Goal: Information Seeking & Learning: Check status

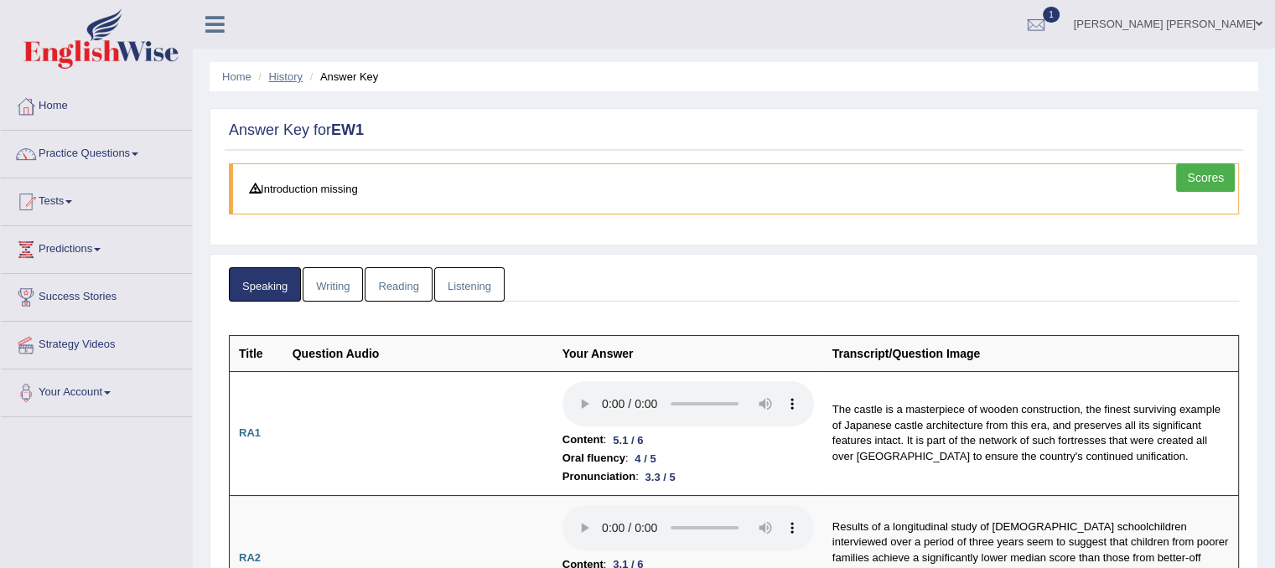
click at [276, 81] on link "History" at bounding box center [286, 76] width 34 height 13
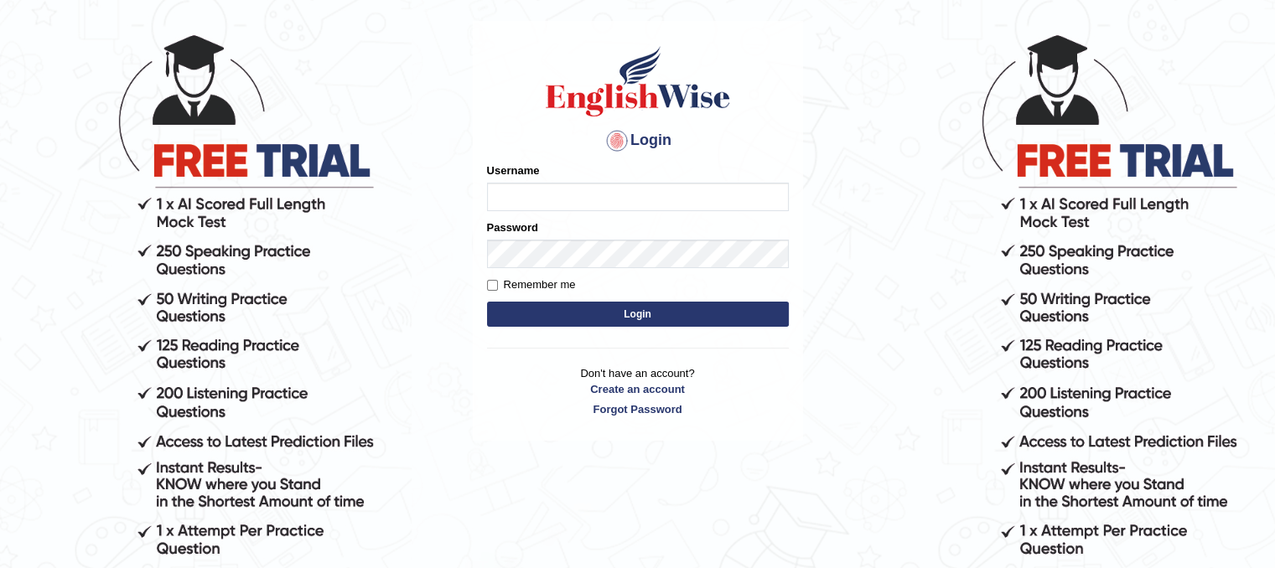
scroll to position [116, 0]
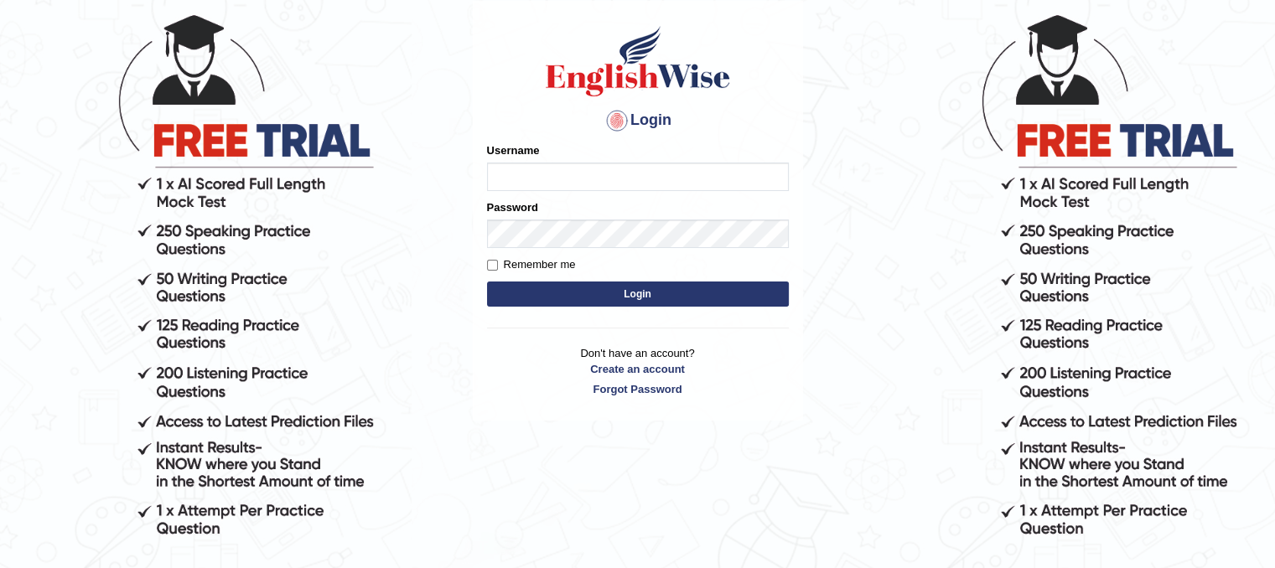
type input ","
type input "Malavika"
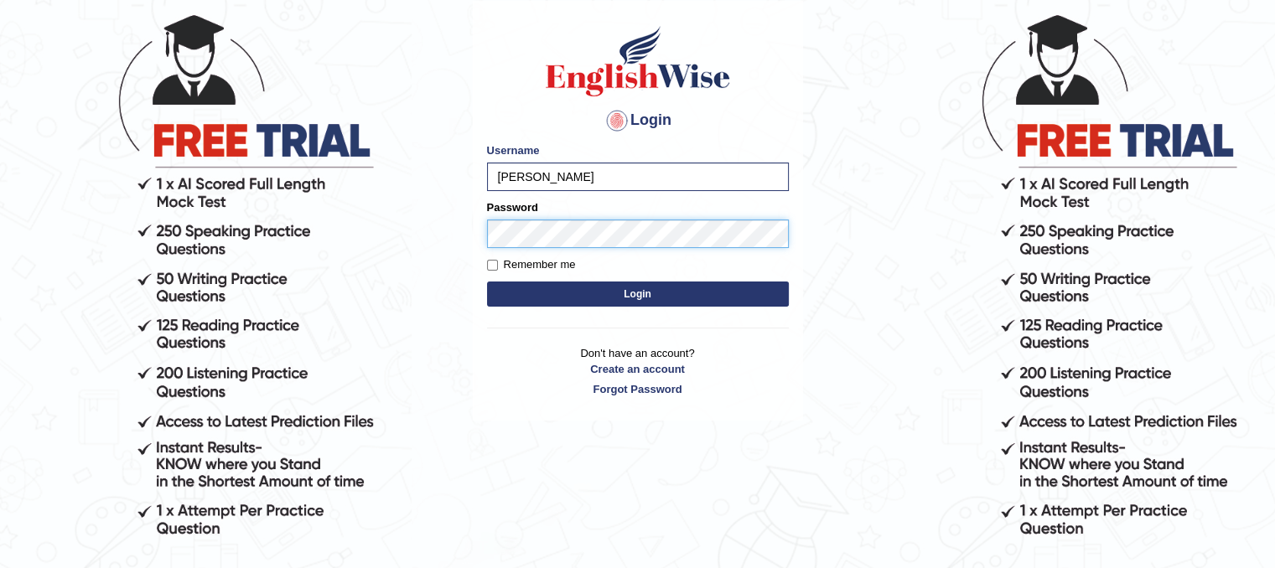
click at [487, 282] on button "Login" at bounding box center [638, 294] width 302 height 25
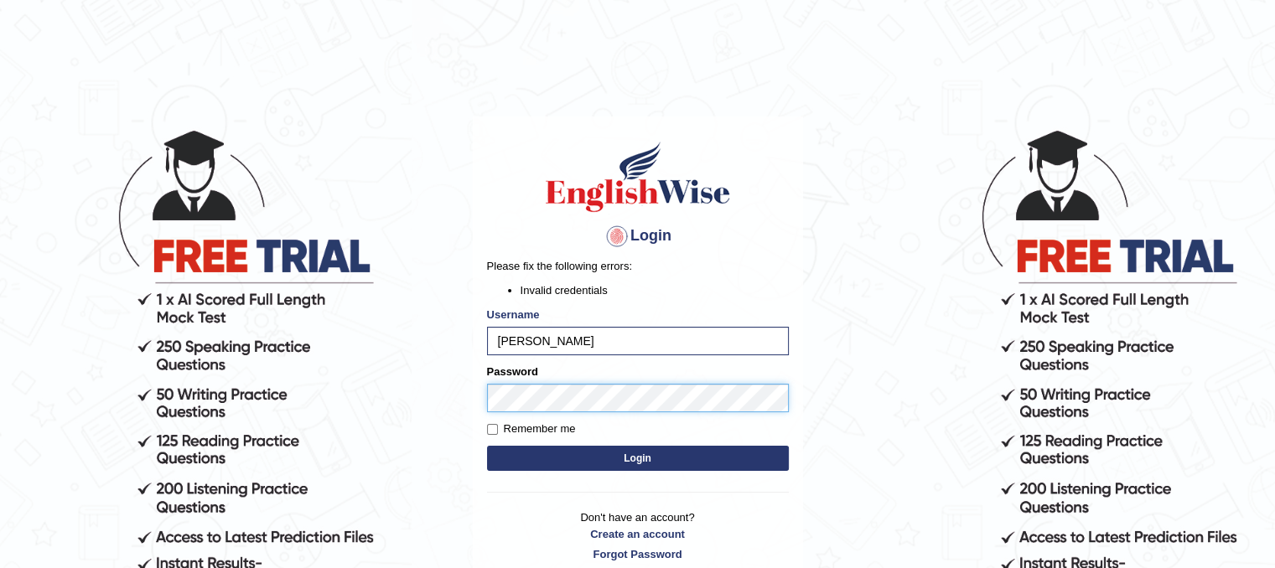
click at [487, 446] on button "Login" at bounding box center [638, 458] width 302 height 25
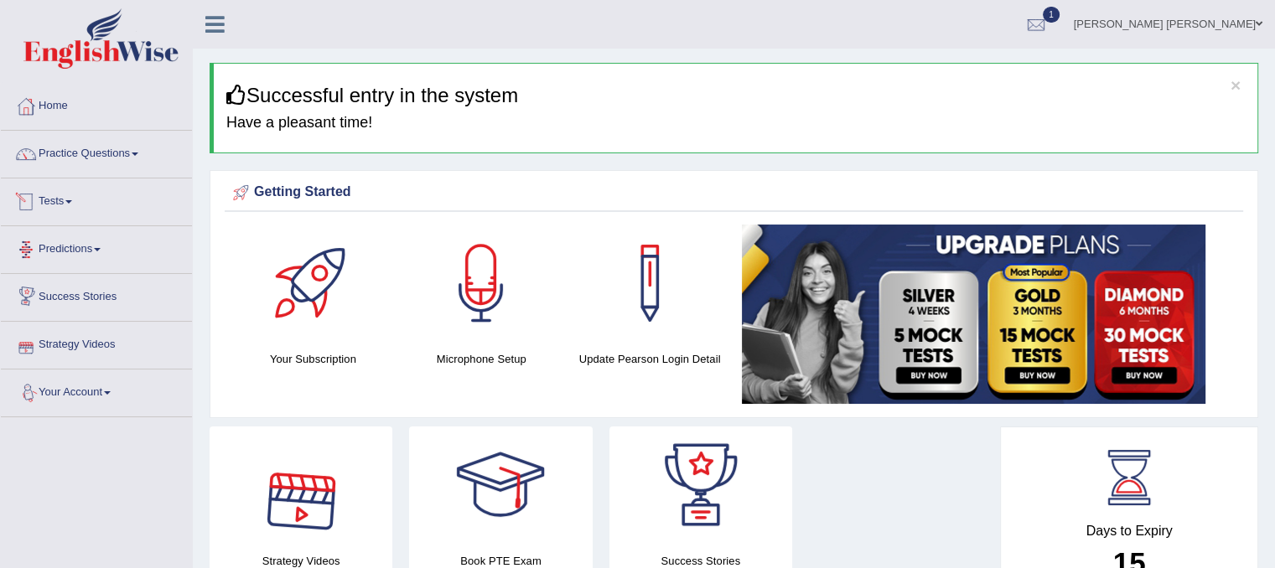
click at [72, 202] on span at bounding box center [68, 201] width 7 height 3
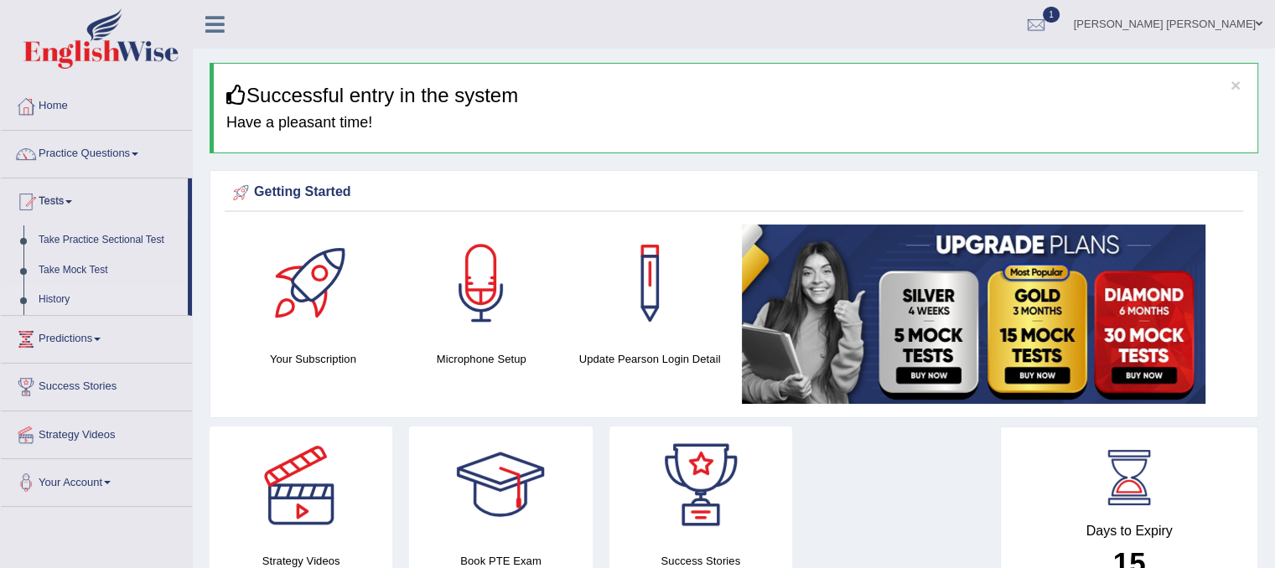
click at [57, 297] on link "History" at bounding box center [109, 300] width 157 height 30
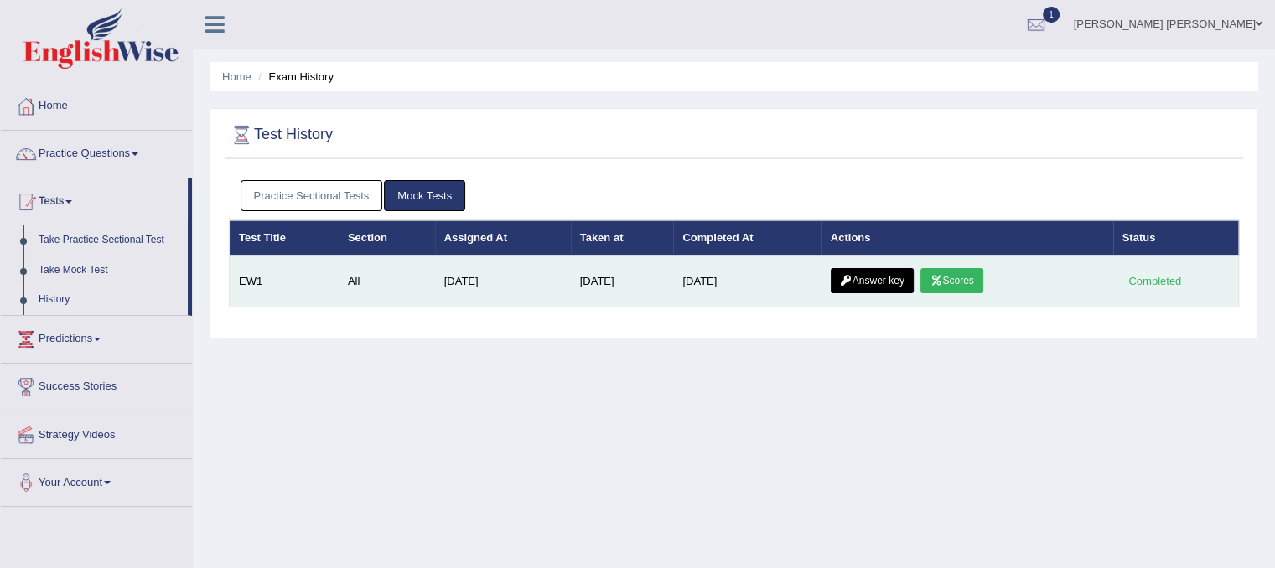
click at [952, 280] on link "Scores" at bounding box center [951, 280] width 62 height 25
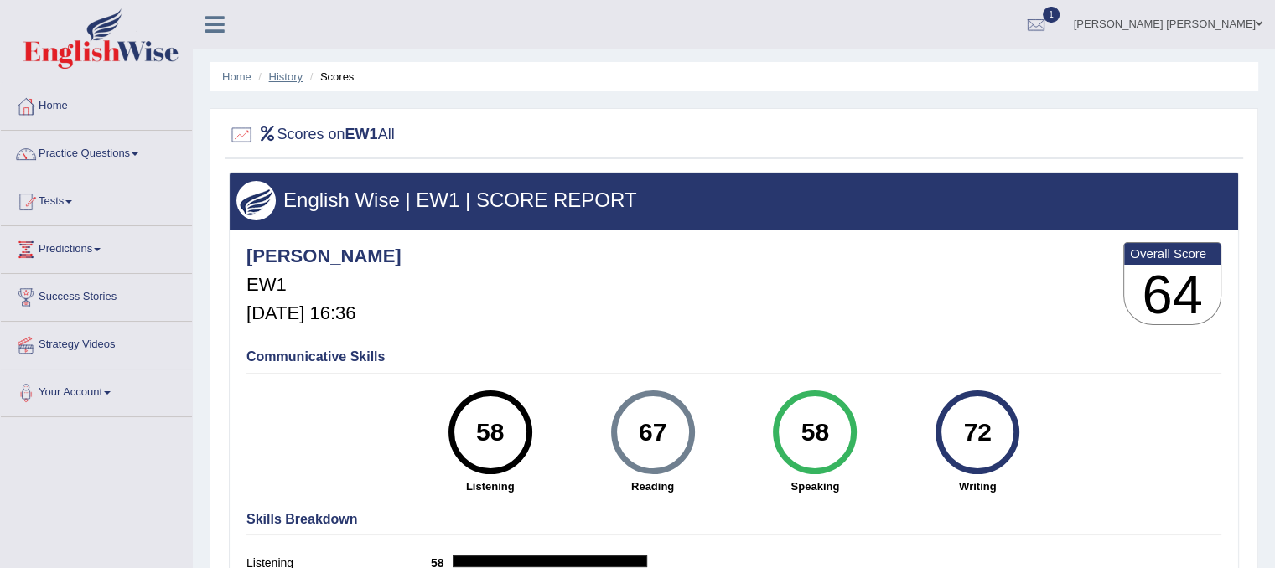
click at [283, 75] on link "History" at bounding box center [286, 76] width 34 height 13
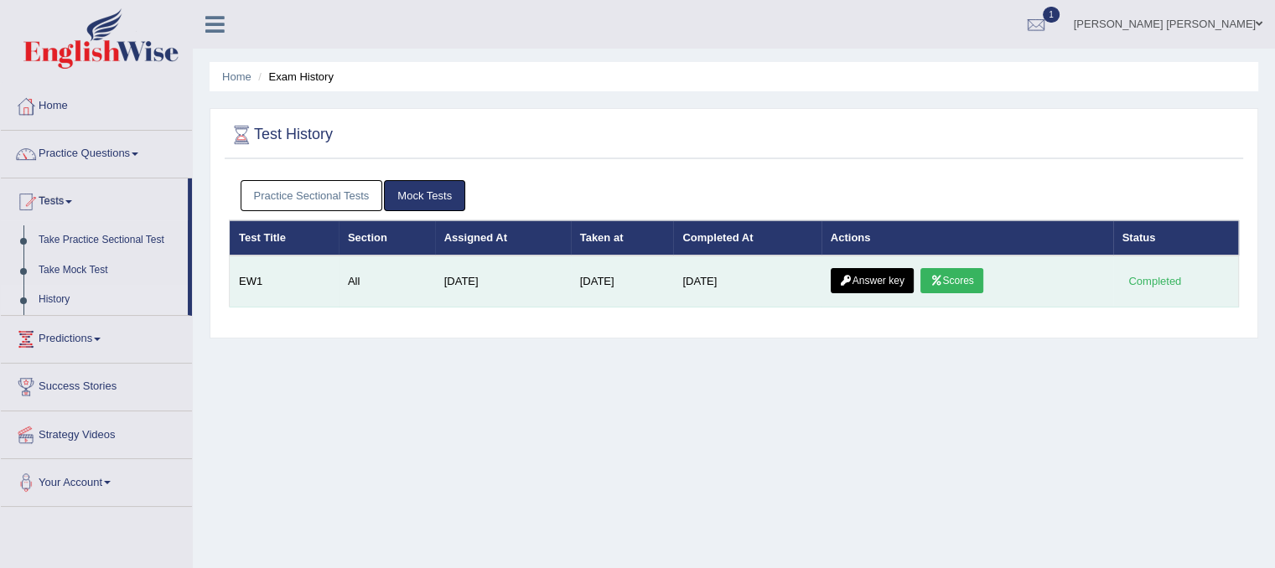
click at [883, 272] on link "Answer key" at bounding box center [872, 280] width 83 height 25
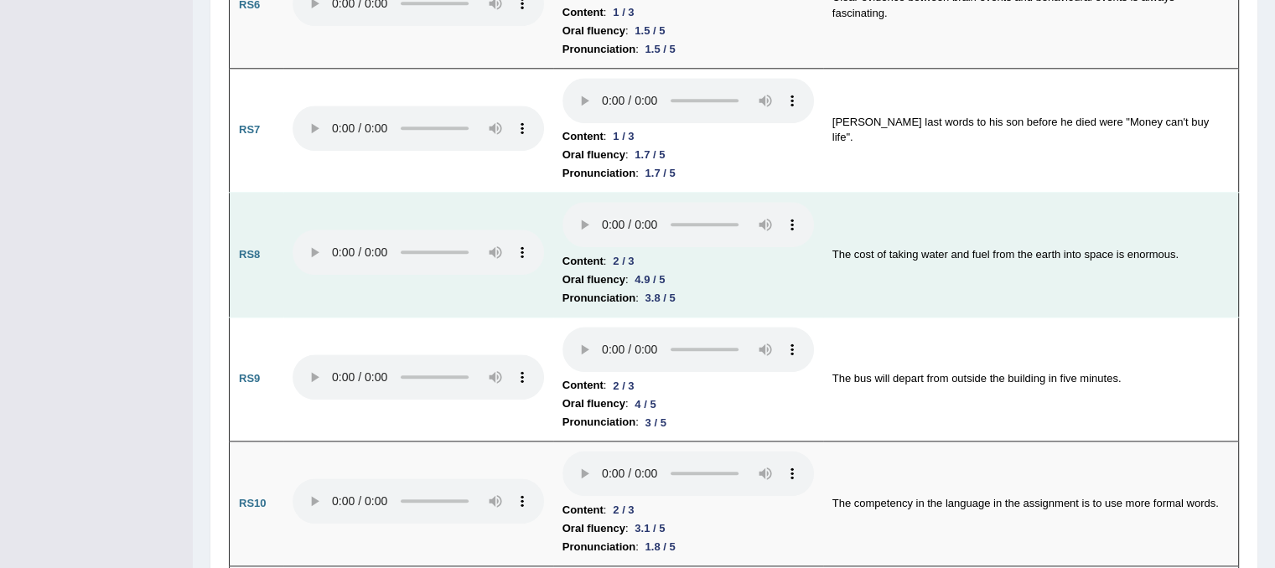
scroll to position [1797, 0]
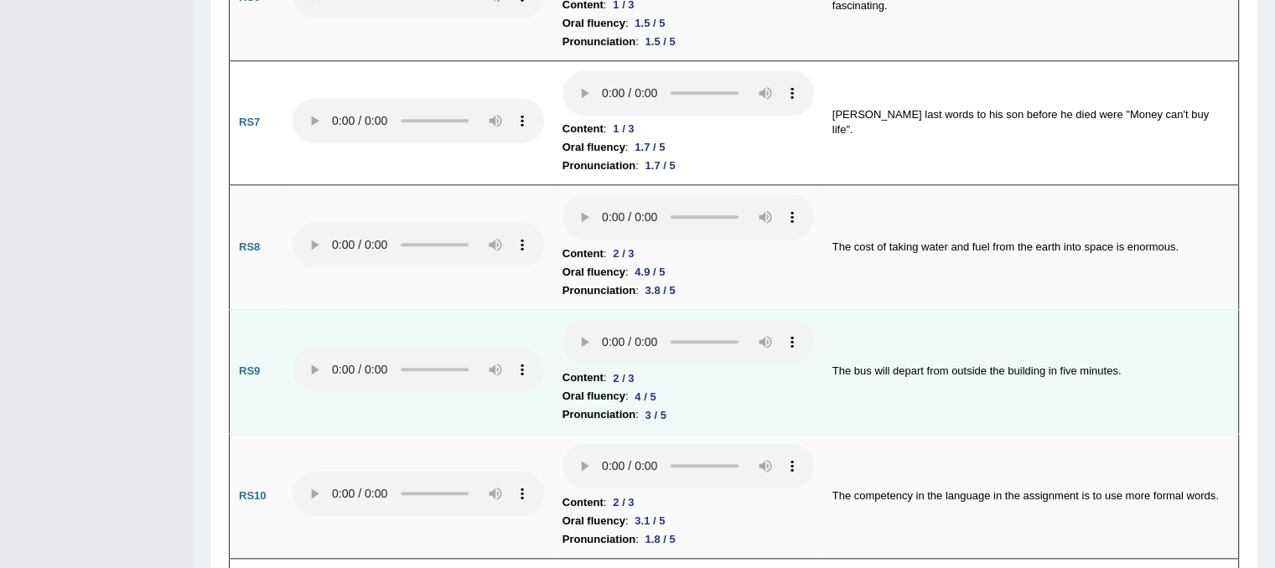
click at [781, 389] on td "Content : 2 / 3 Oral fluency : 4 / 5 Pronunciation : 3 / 5" at bounding box center [688, 371] width 270 height 125
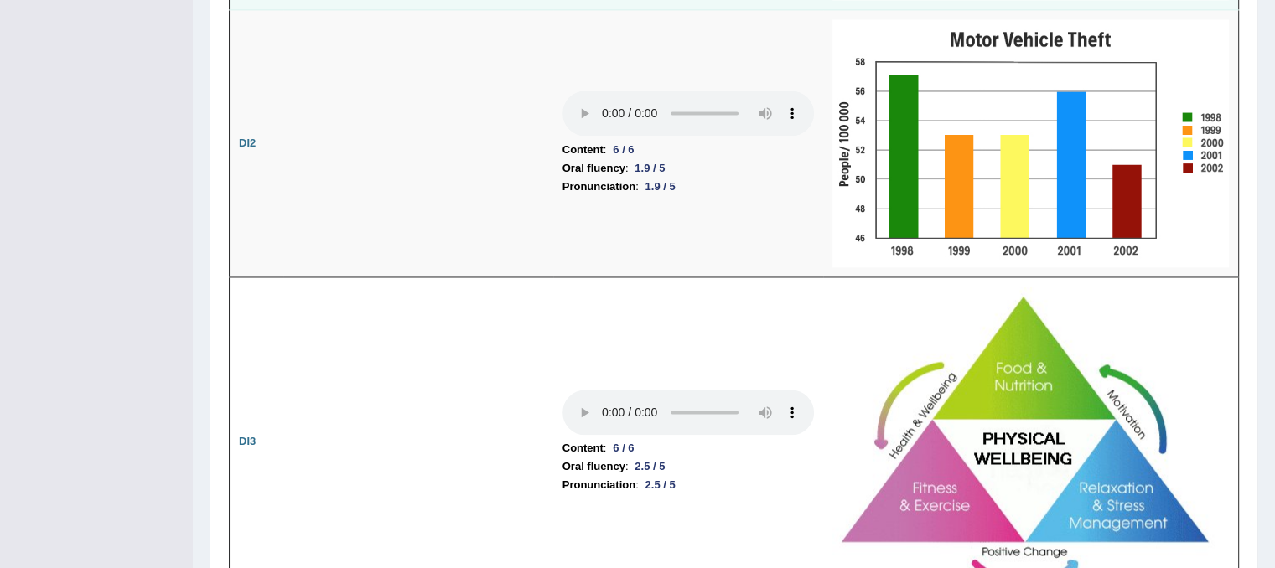
scroll to position [2664, 0]
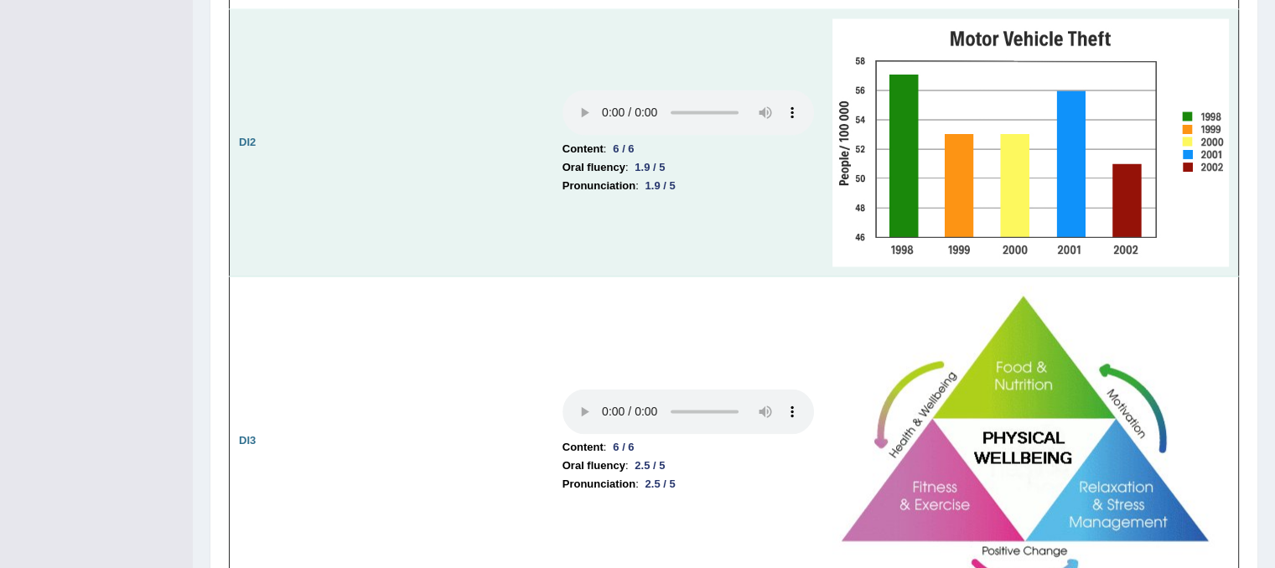
drag, startPoint x: 691, startPoint y: 167, endPoint x: 690, endPoint y: 132, distance: 35.2
click at [690, 140] on li "Content : 6 / 6" at bounding box center [687, 149] width 251 height 18
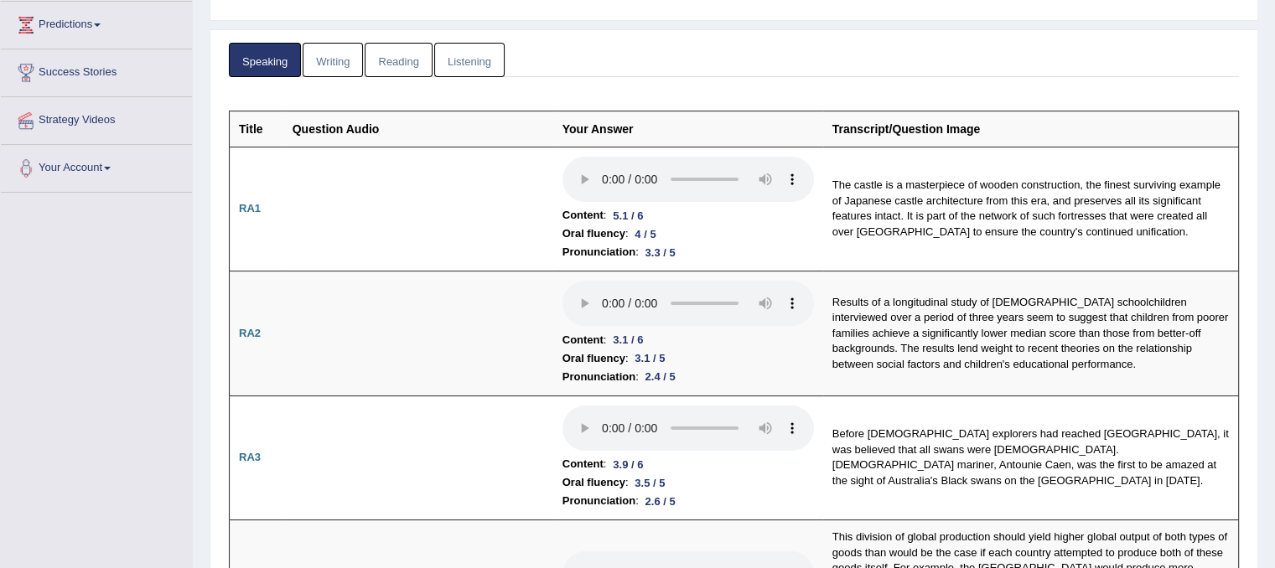
scroll to position [0, 0]
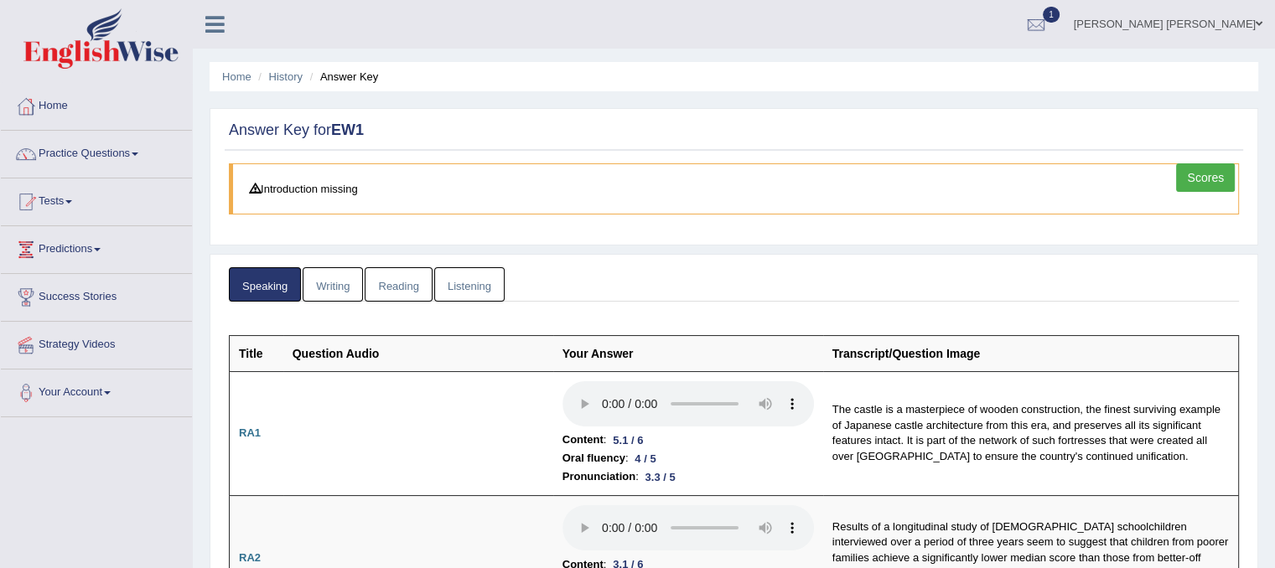
drag, startPoint x: 582, startPoint y: 446, endPoint x: 334, endPoint y: 289, distance: 294.2
click at [334, 289] on link "Writing" at bounding box center [333, 284] width 60 height 34
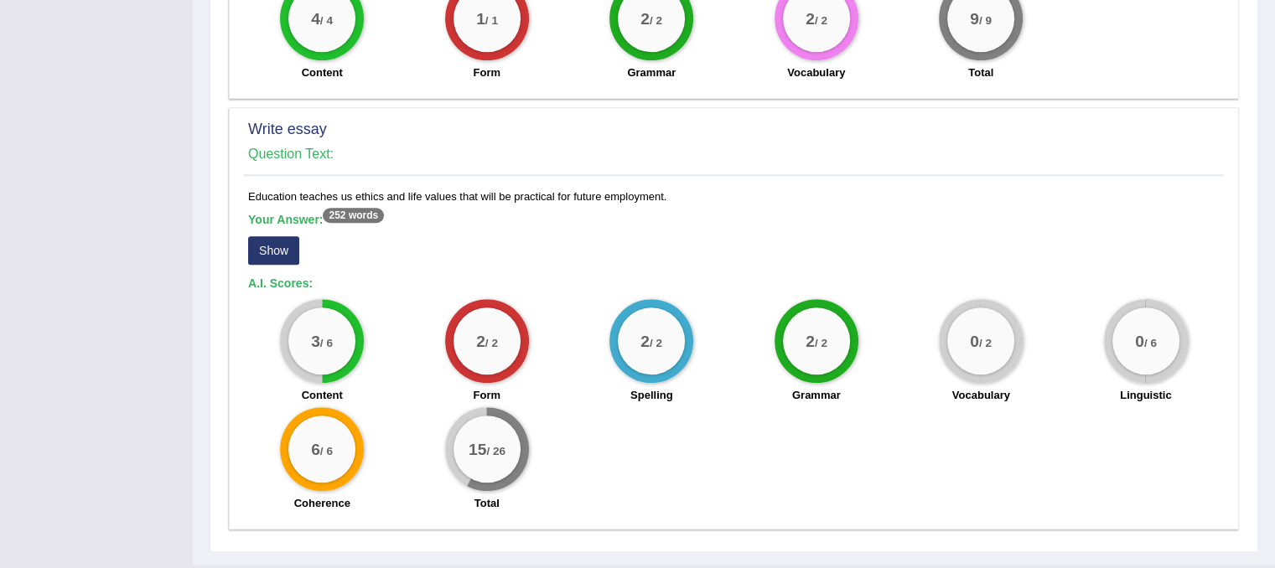
scroll to position [1304, 0]
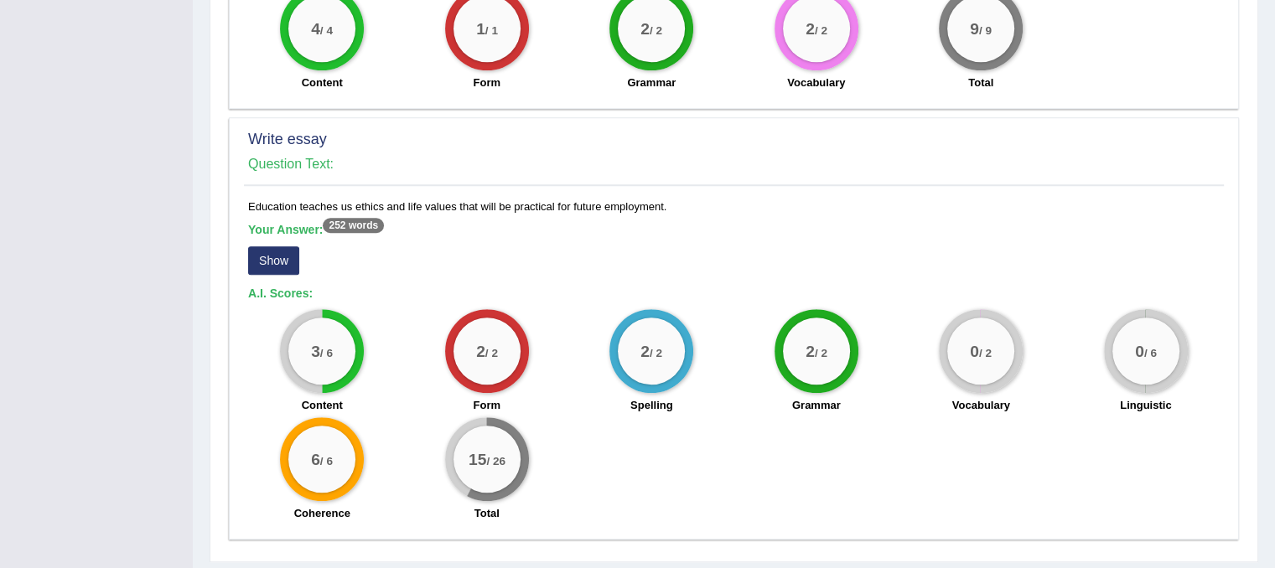
click at [275, 246] on button "Show" at bounding box center [273, 260] width 51 height 28
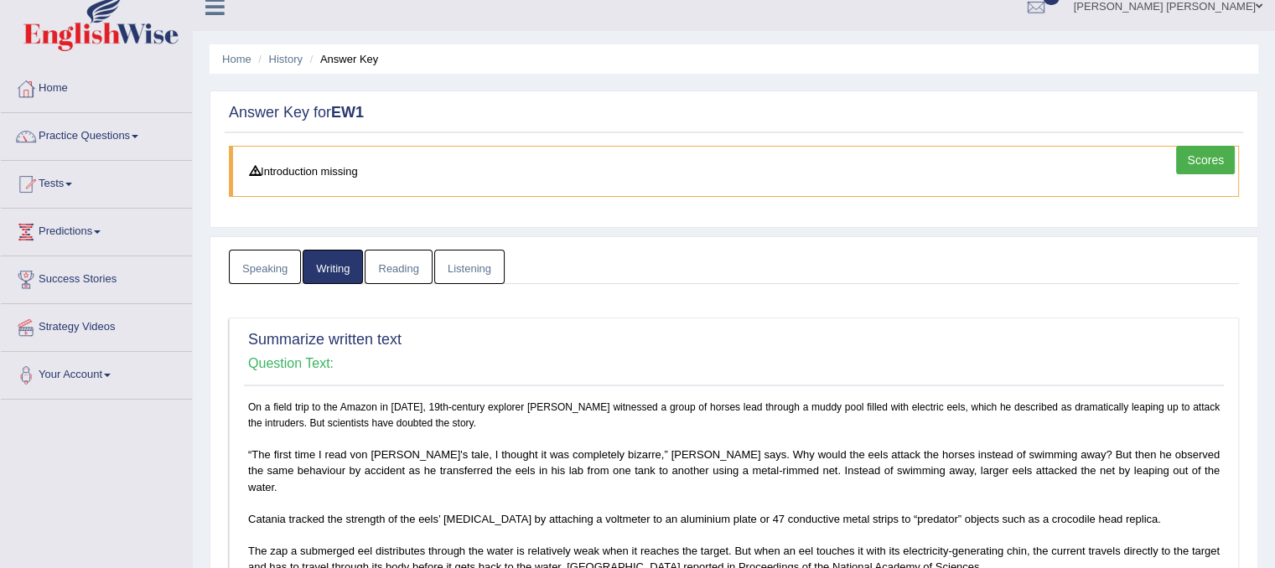
scroll to position [0, 0]
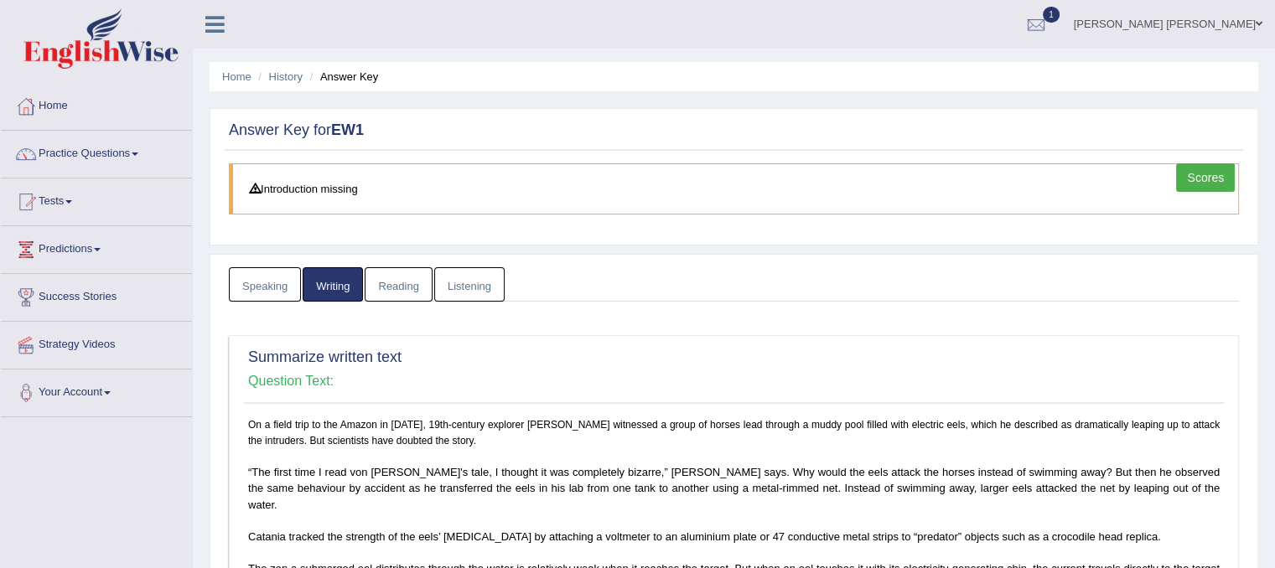
click at [389, 286] on link "Reading" at bounding box center [398, 284] width 67 height 34
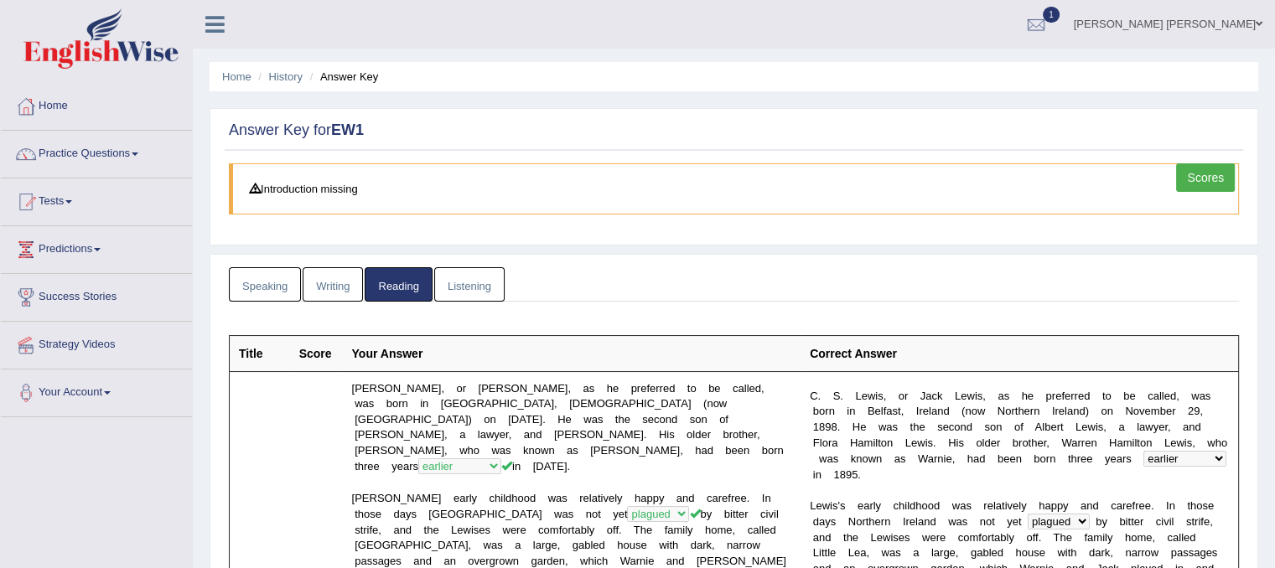
click at [458, 283] on link "Listening" at bounding box center [469, 284] width 70 height 34
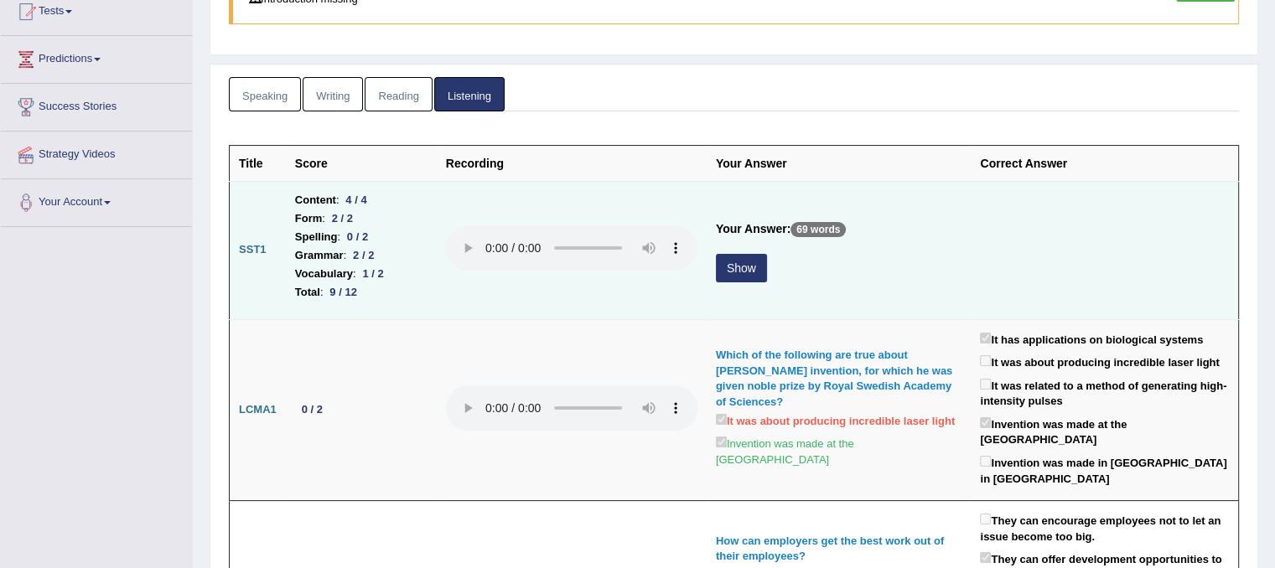
scroll to position [191, 0]
click at [738, 267] on button "Show" at bounding box center [741, 267] width 51 height 28
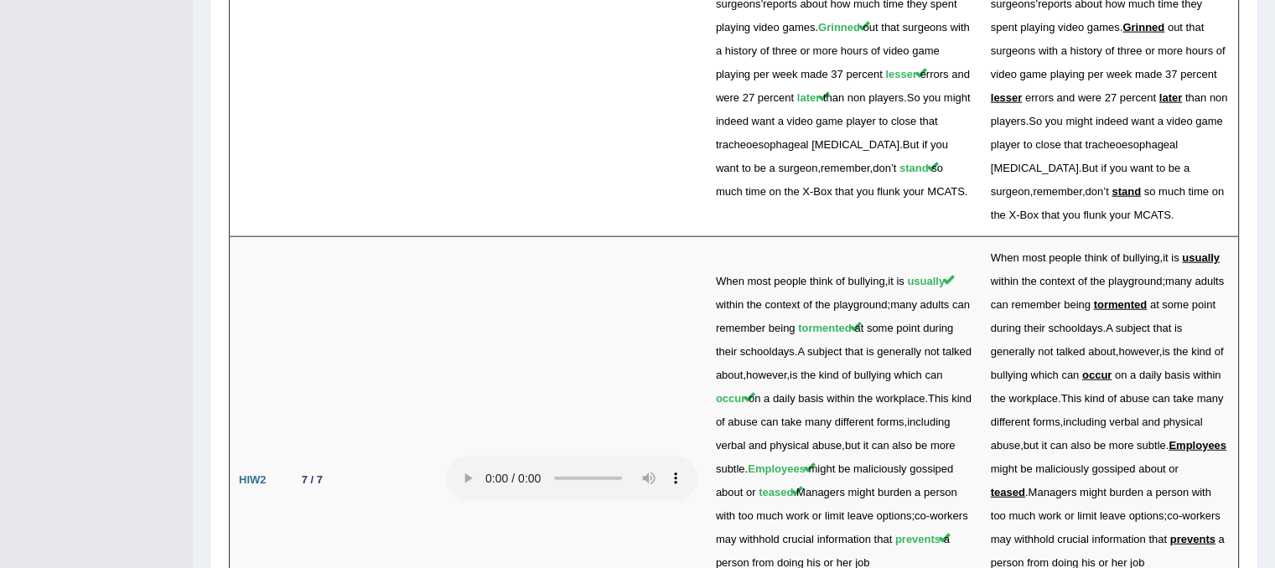
scroll to position [4032, 0]
